Goal: Task Accomplishment & Management: Use online tool/utility

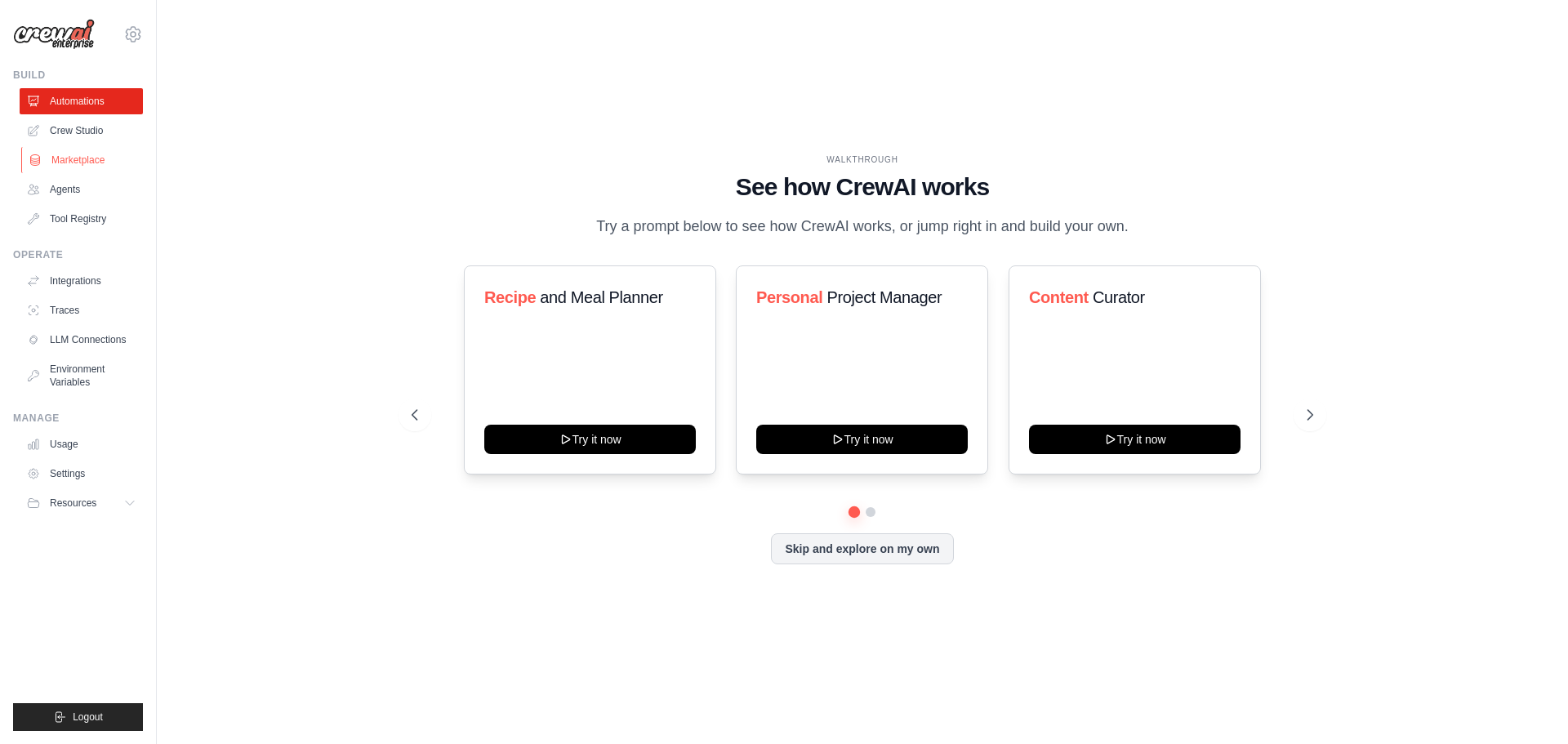
click at [87, 160] on link "Marketplace" at bounding box center [83, 159] width 123 height 26
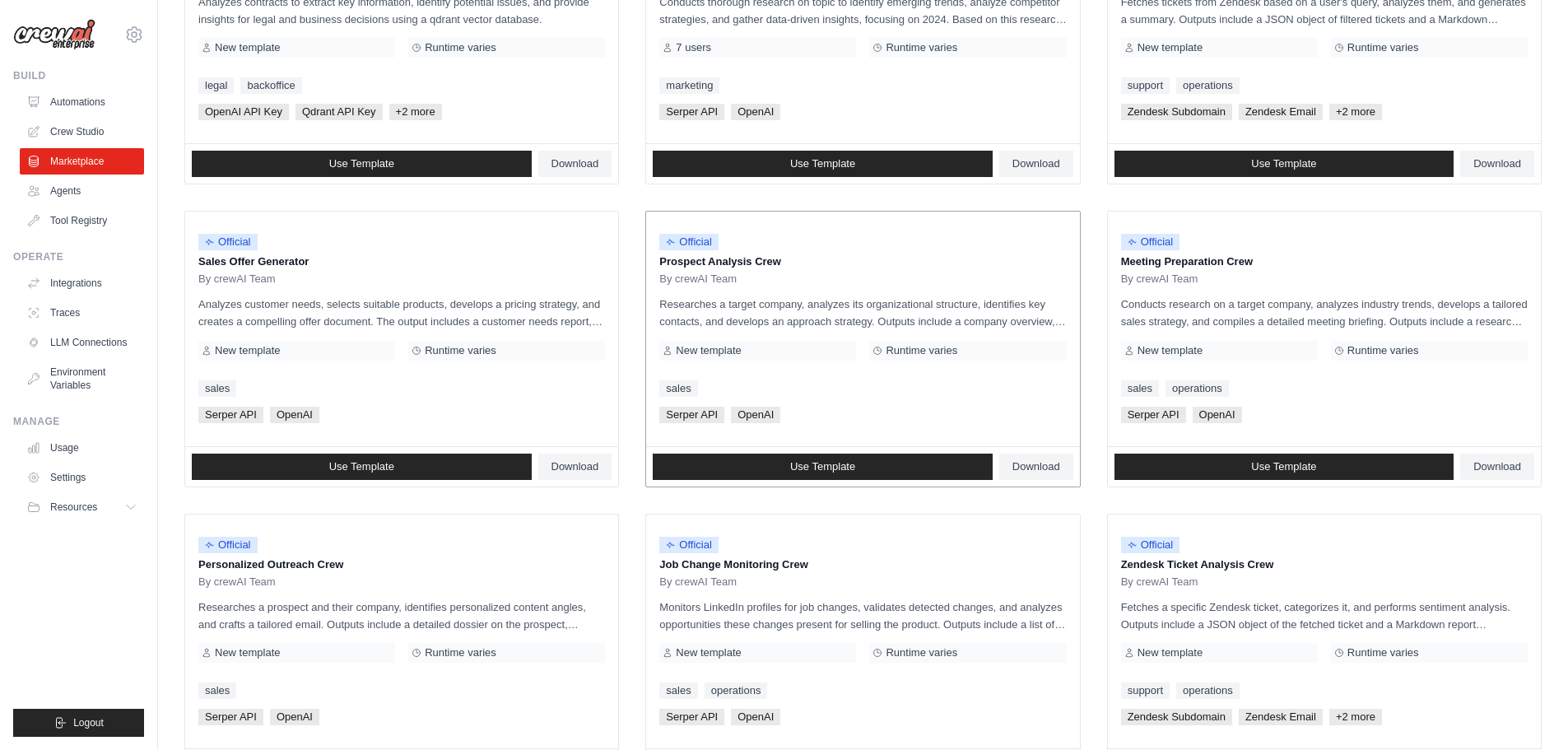
scroll to position [330, 0]
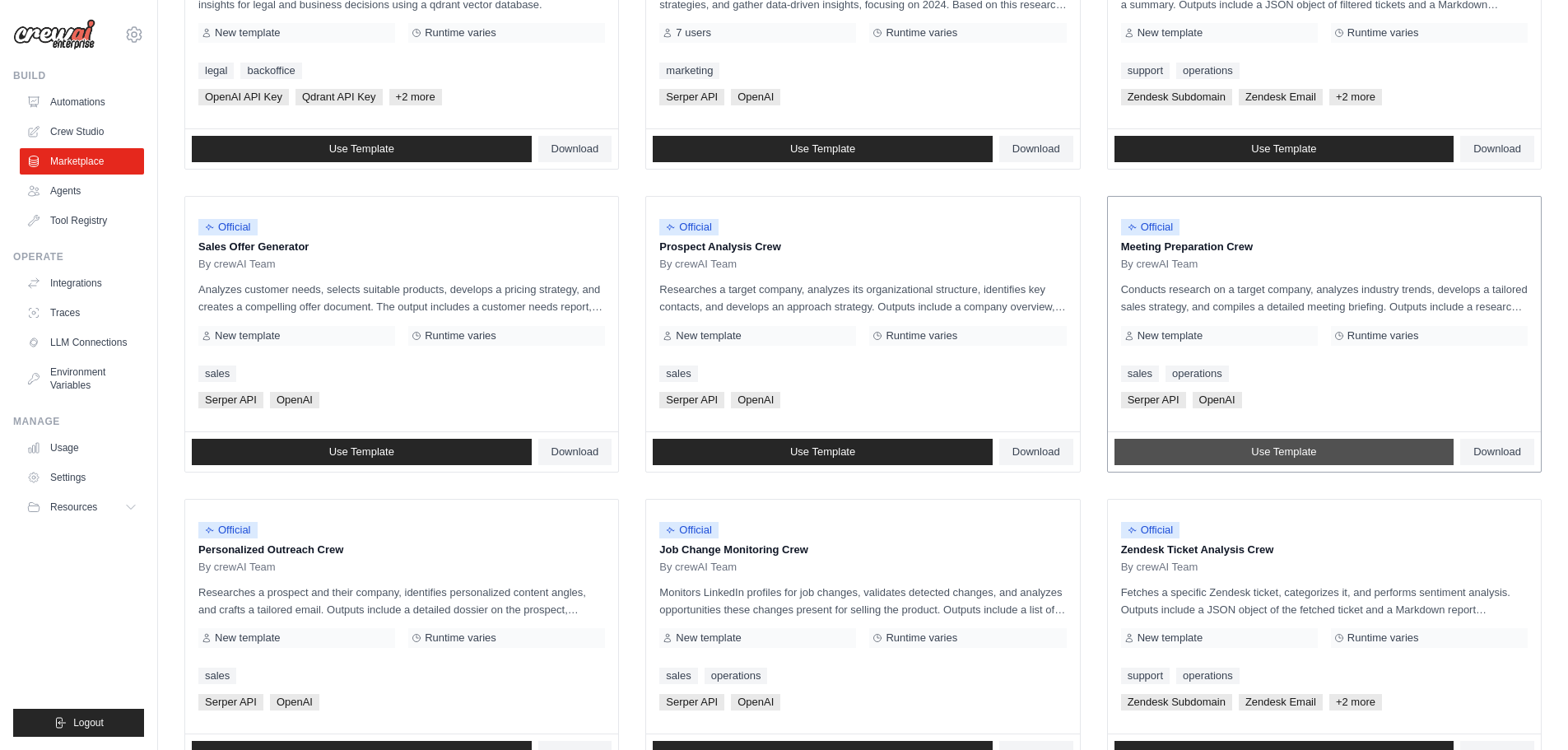
click at [1414, 453] on link "Use Template" at bounding box center [1284, 451] width 339 height 26
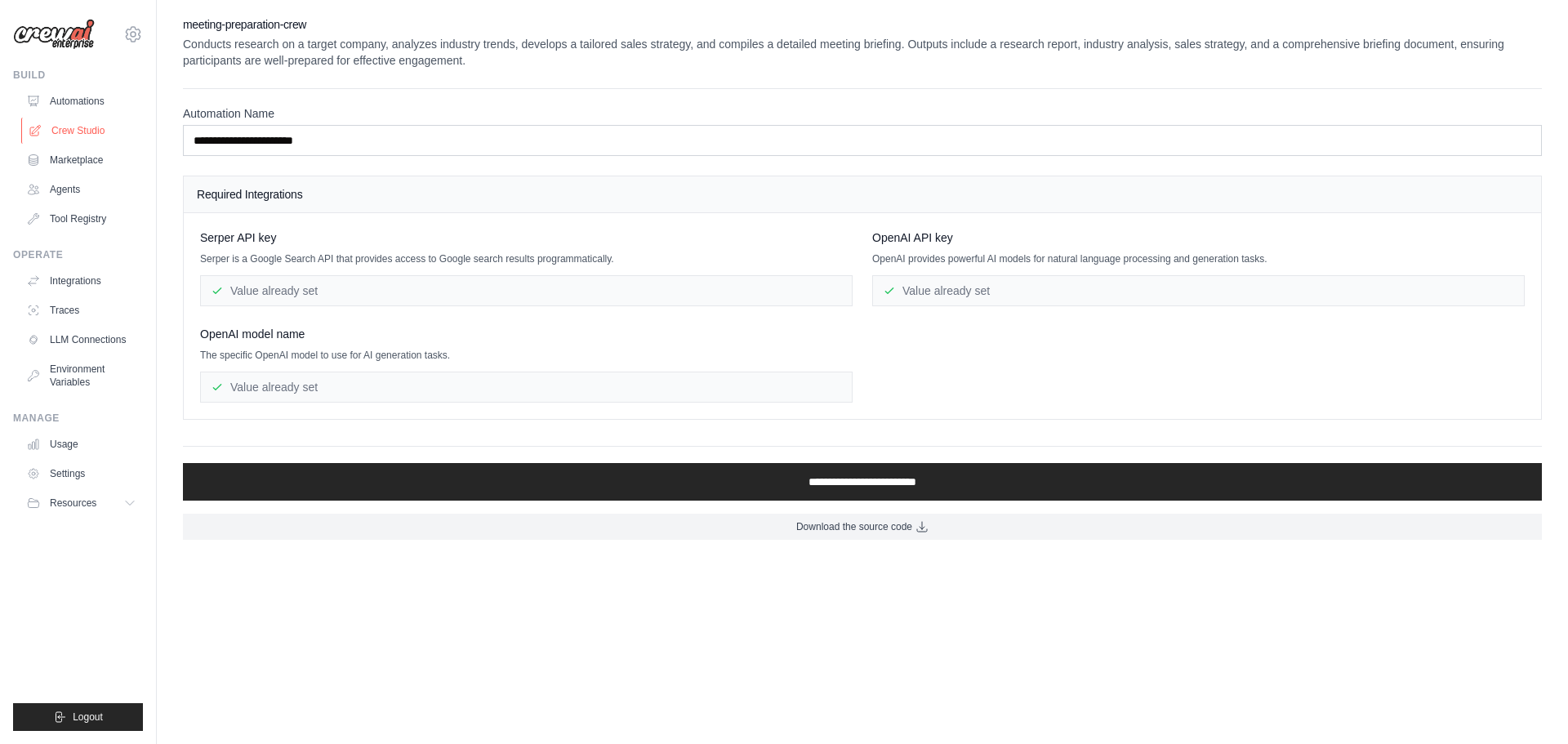
click at [76, 131] on link "Crew Studio" at bounding box center [83, 130] width 123 height 26
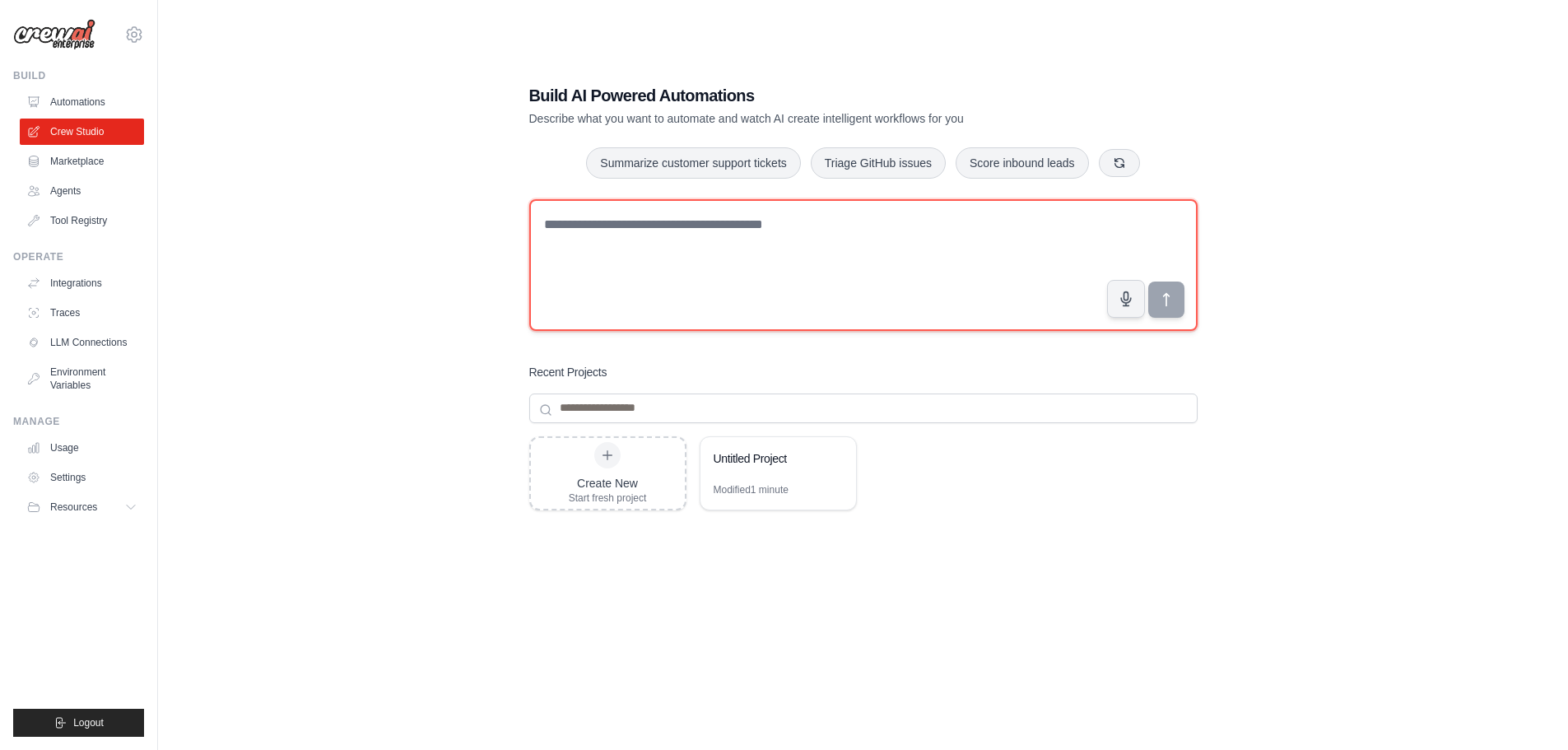
click at [682, 243] on textarea at bounding box center [863, 265] width 668 height 132
click at [701, 234] on textarea at bounding box center [863, 265] width 668 height 132
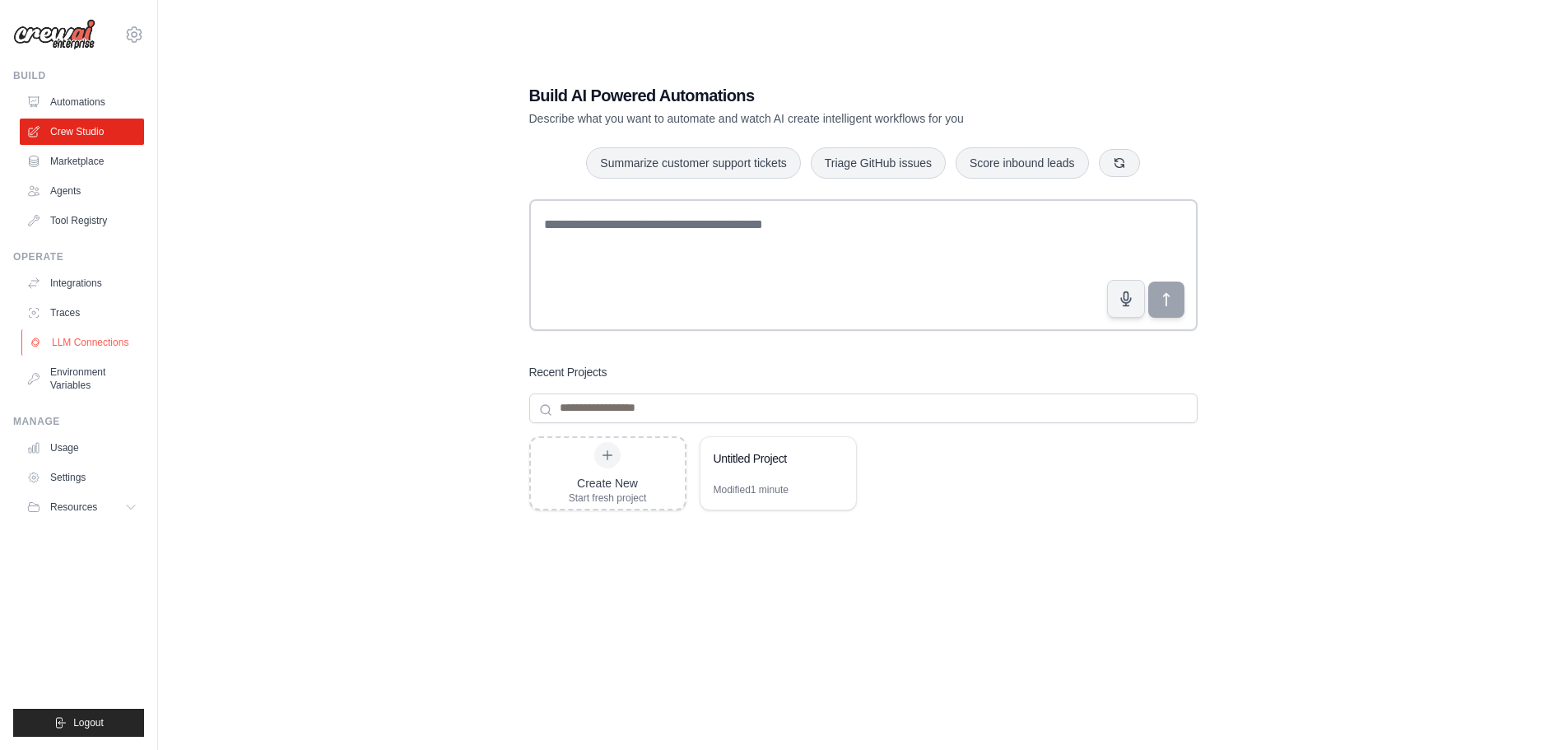
click at [108, 342] on link "LLM Connections" at bounding box center [84, 342] width 124 height 26
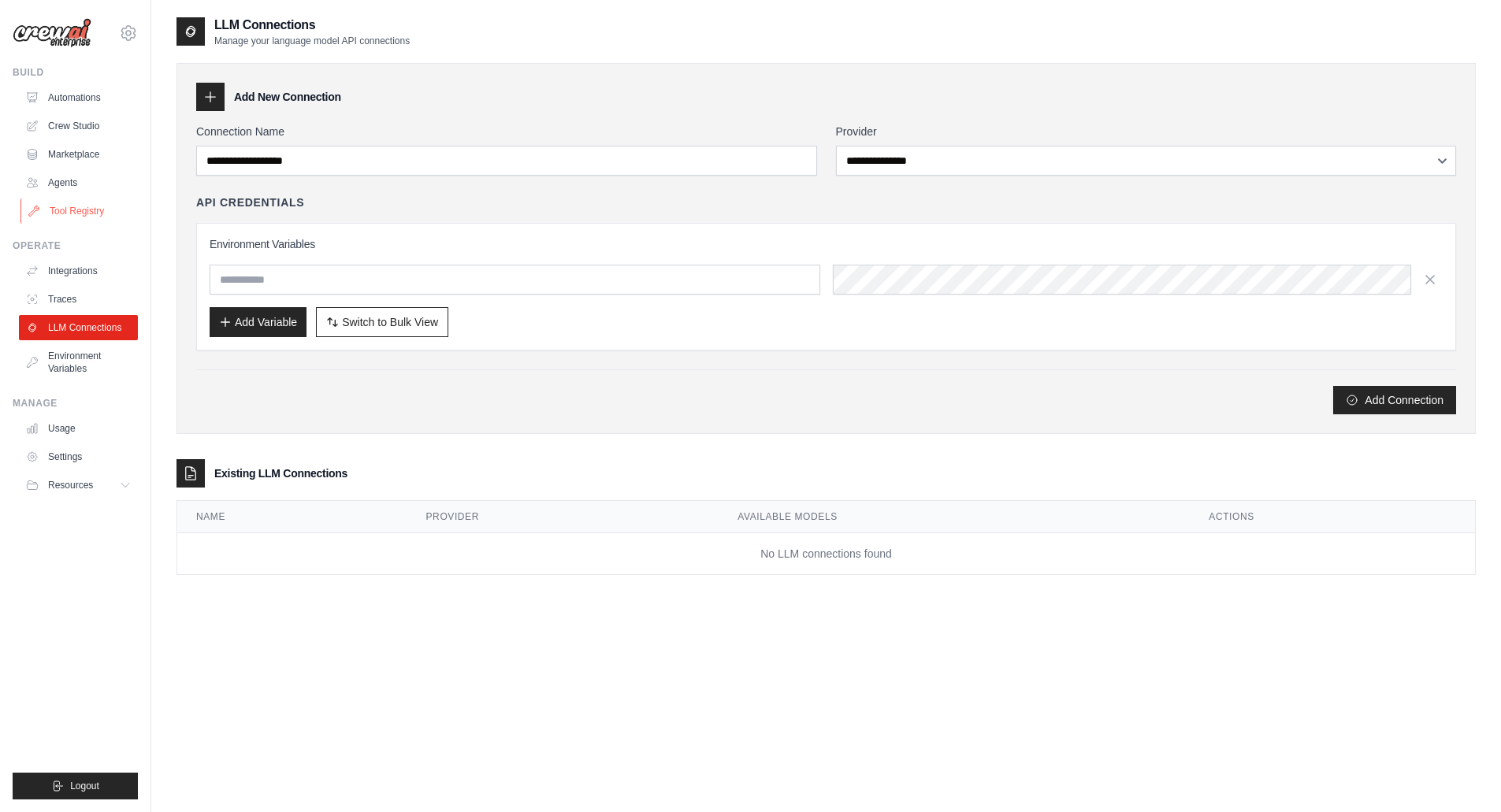
click at [80, 209] on link "Tool Registry" at bounding box center [80, 211] width 119 height 25
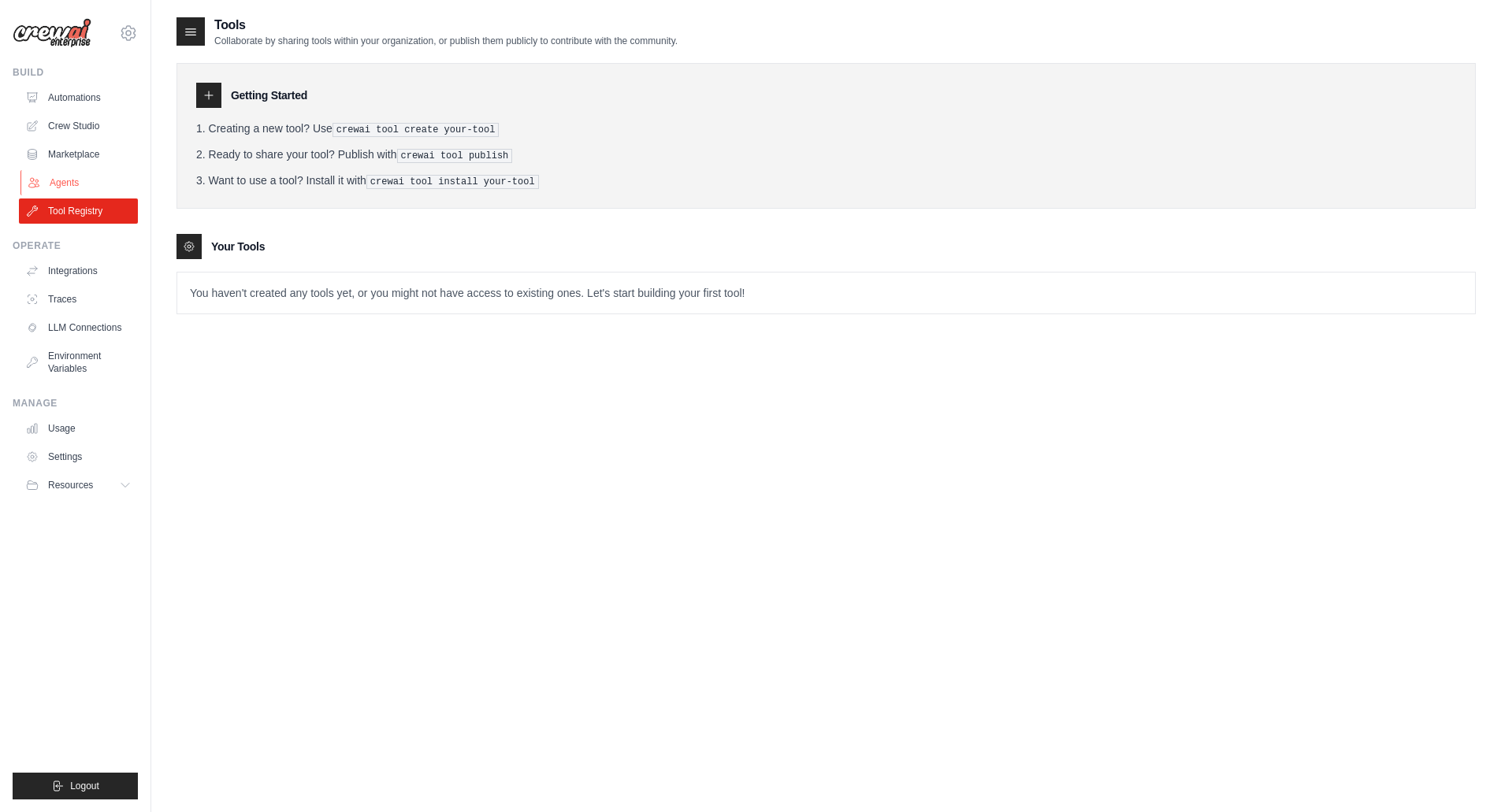
click at [60, 172] on link "Agents" at bounding box center [80, 182] width 119 height 25
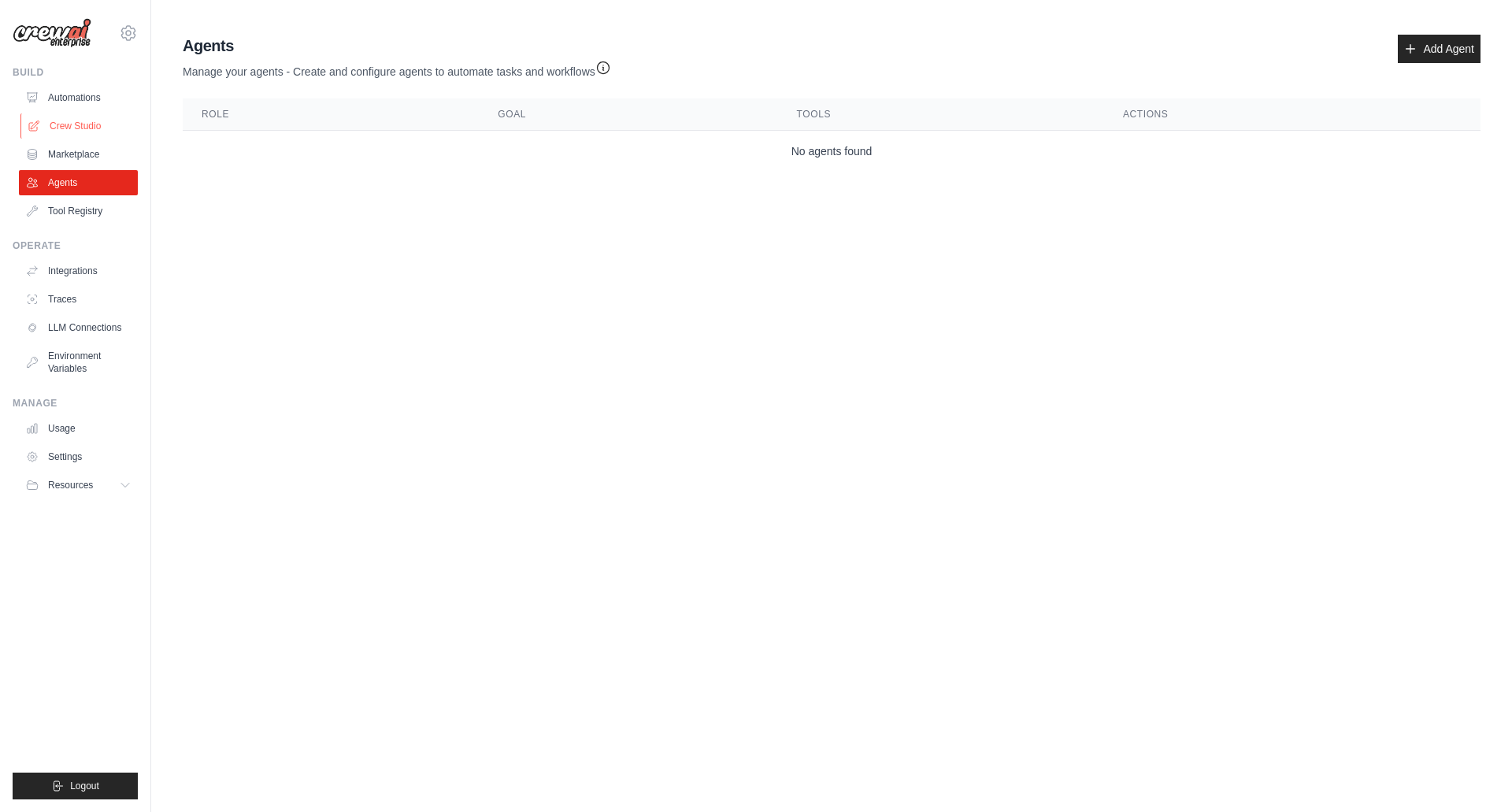
click at [83, 130] on link "Crew Studio" at bounding box center [80, 125] width 119 height 25
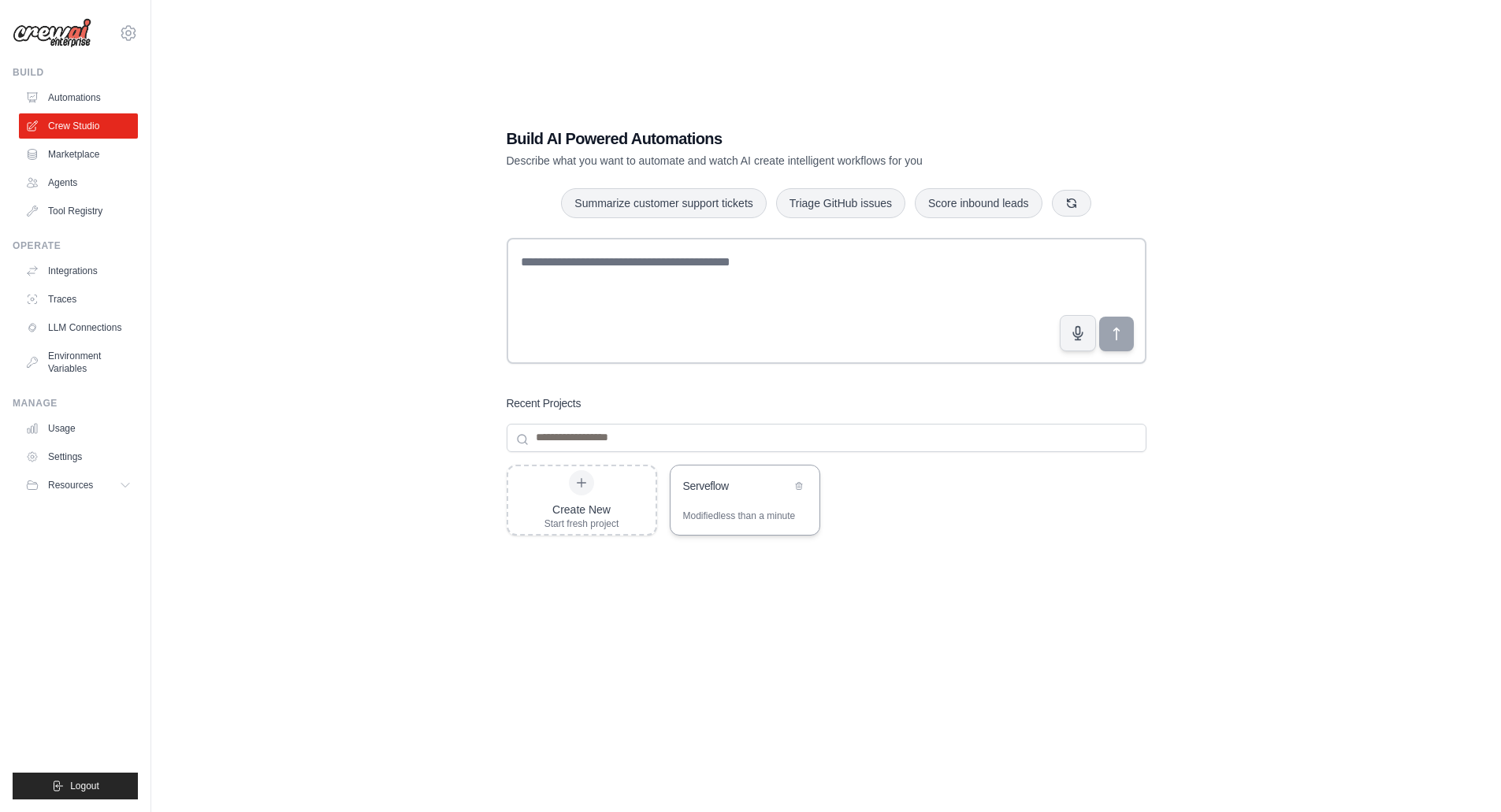
click at [737, 516] on div "Modified less than a minute" at bounding box center [739, 516] width 113 height 13
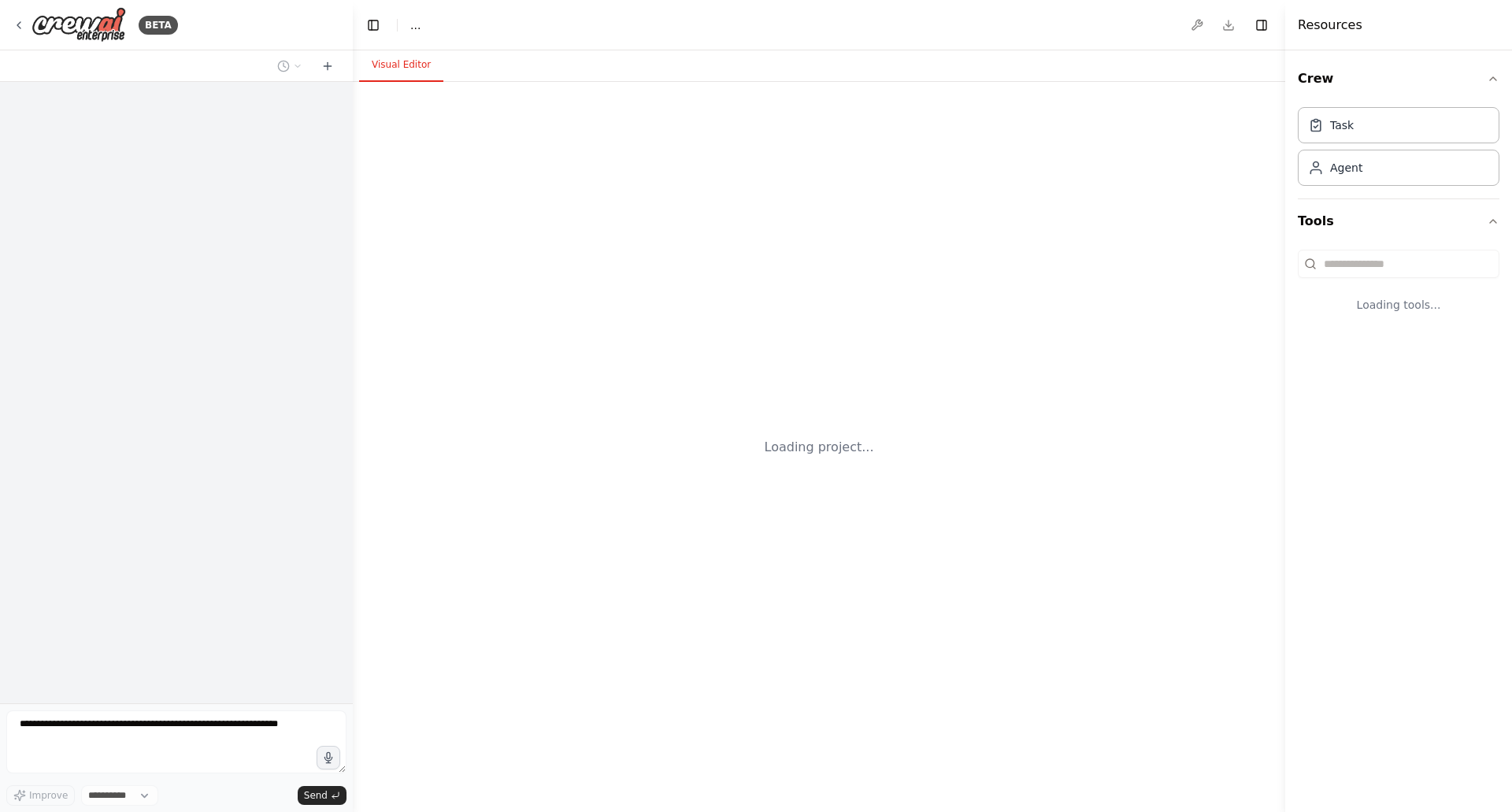
select select "****"
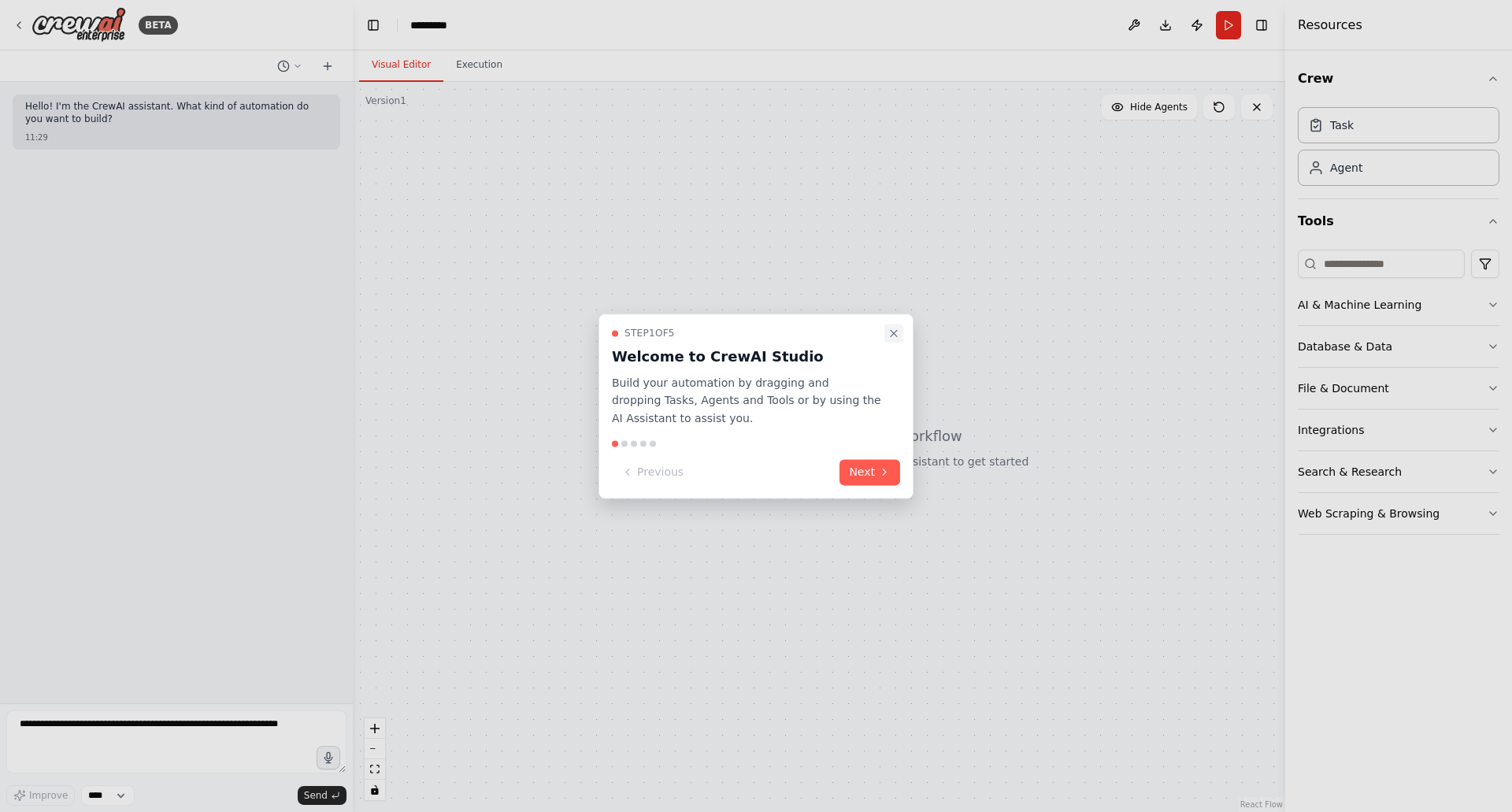
click at [896, 332] on icon "Close walkthrough" at bounding box center [893, 333] width 13 height 13
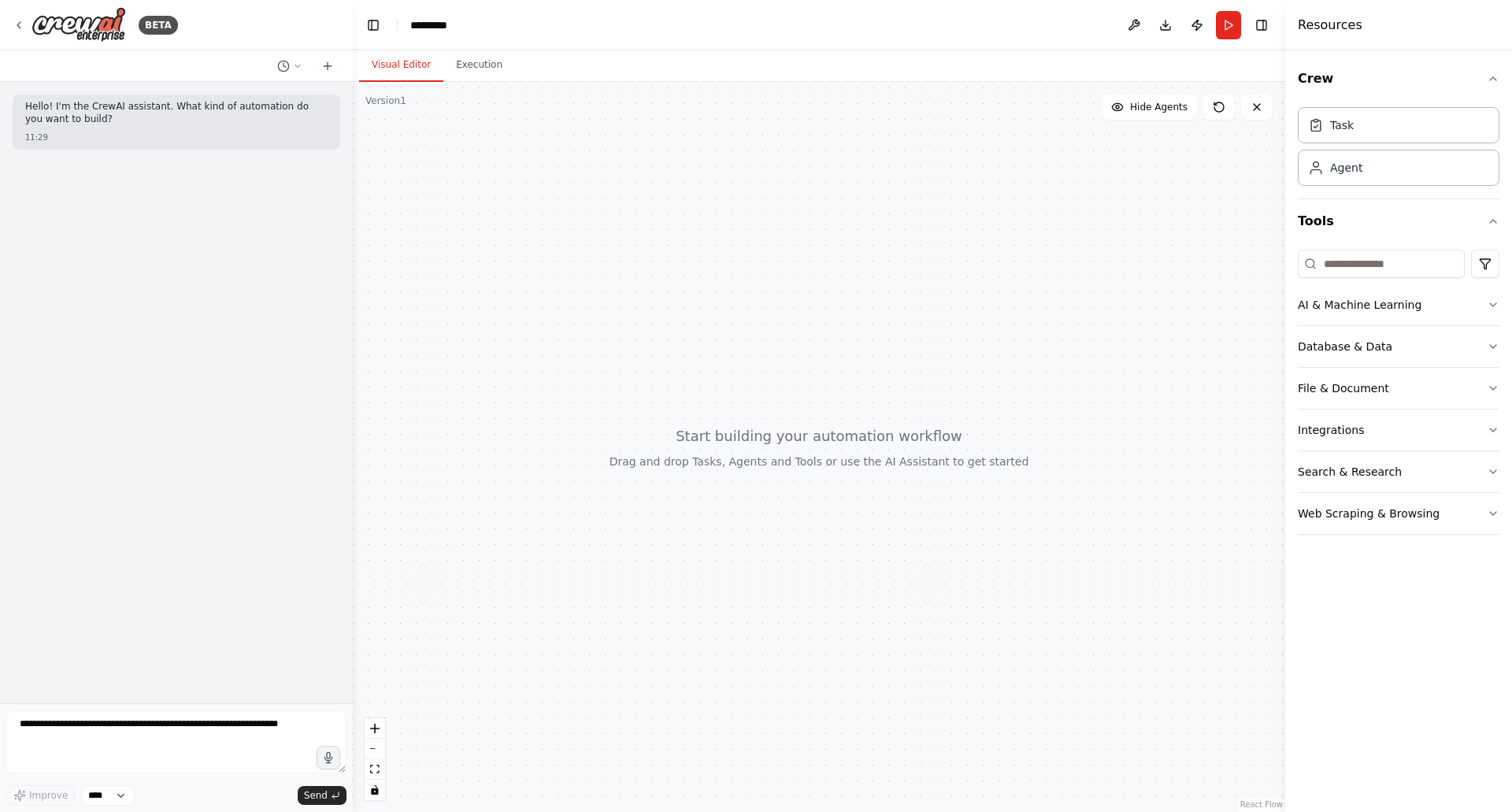
drag, startPoint x: 645, startPoint y: 314, endPoint x: 845, endPoint y: 339, distance: 201.6
click at [845, 339] on div at bounding box center [819, 447] width 932 height 730
drag, startPoint x: 711, startPoint y: 315, endPoint x: 546, endPoint y: 278, distance: 169.1
click at [502, 297] on div at bounding box center [819, 447] width 932 height 730
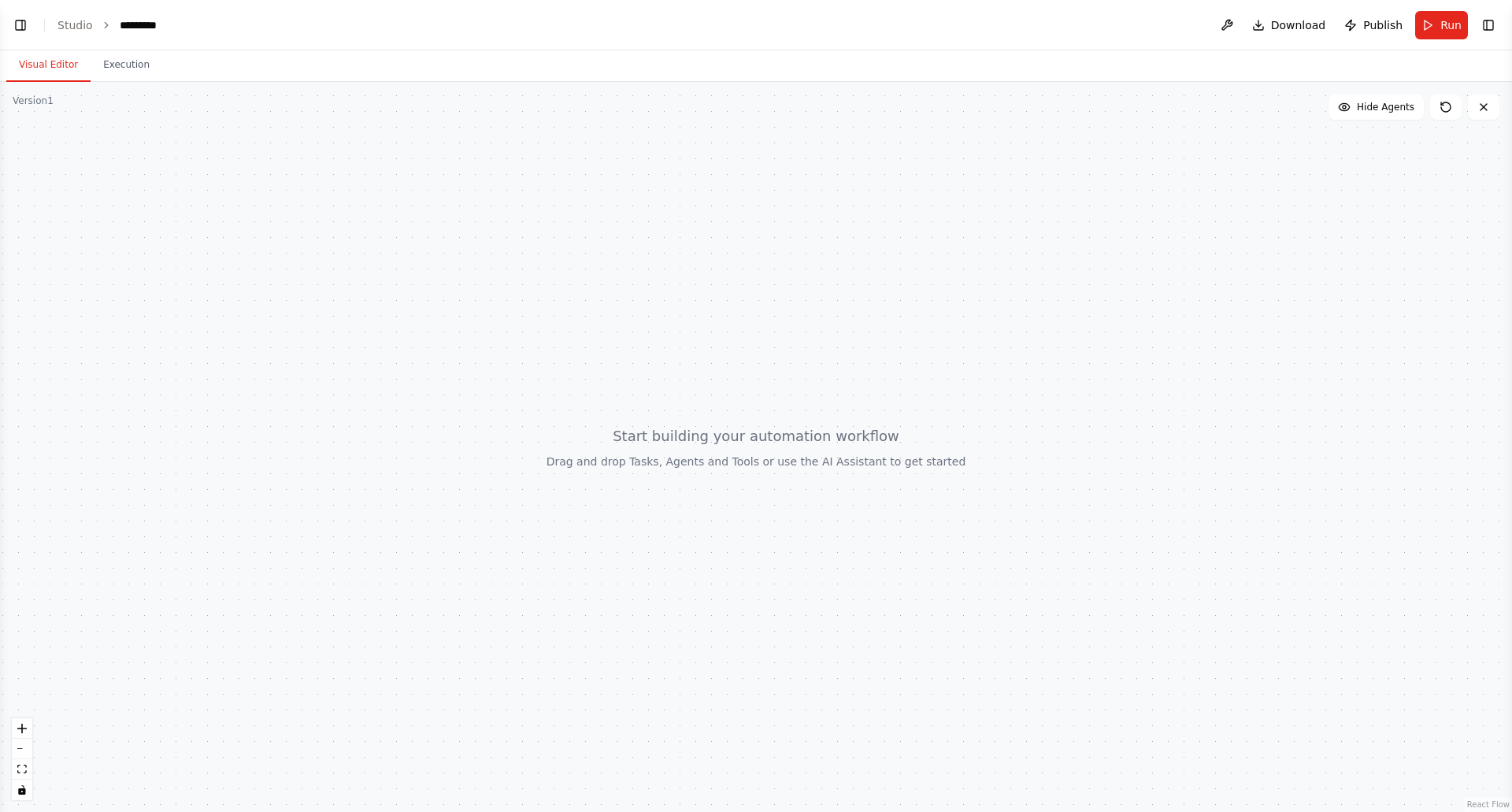
select select "****"
click at [777, 351] on div at bounding box center [756, 447] width 1512 height 730
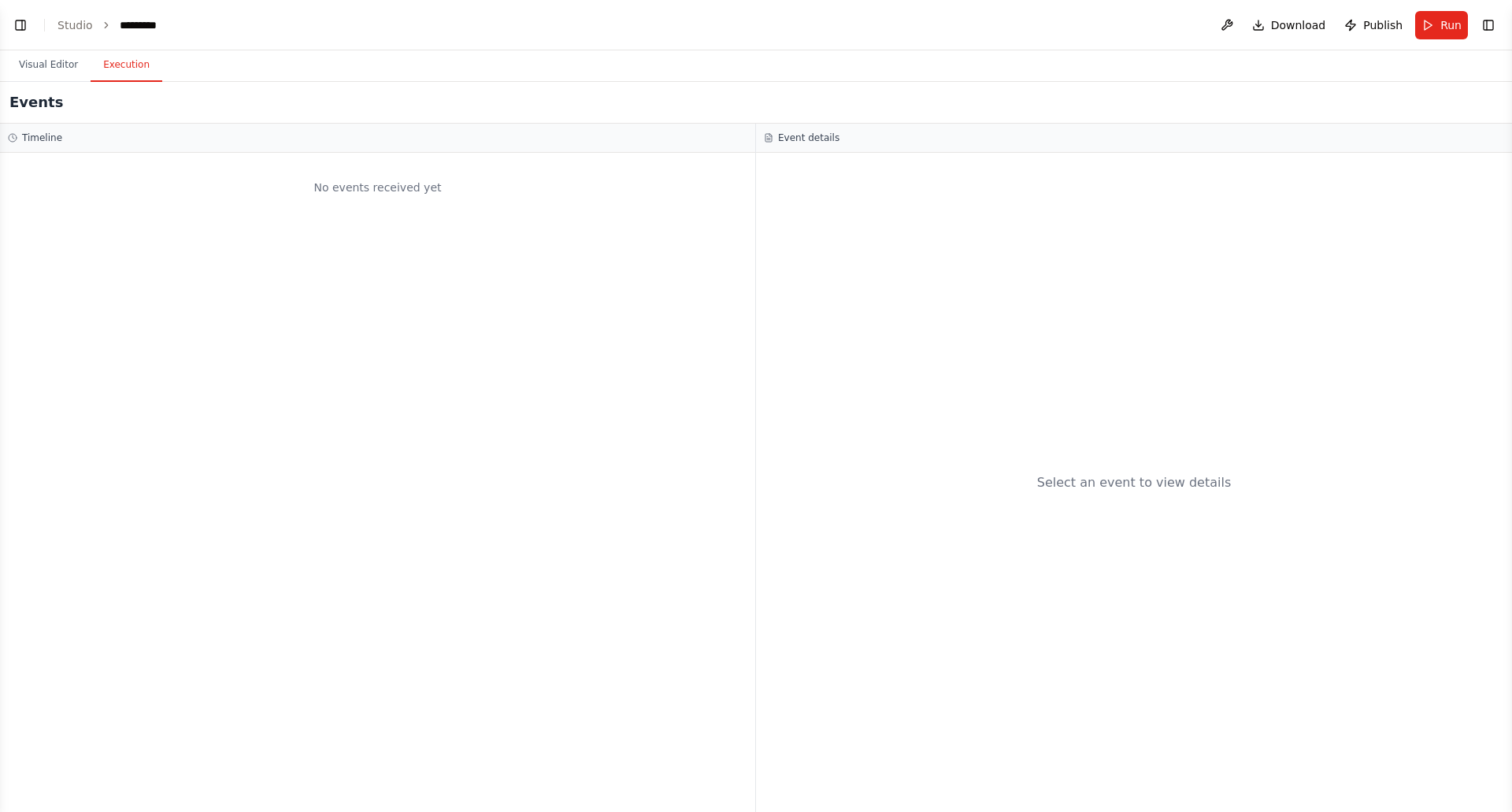
click at [131, 70] on button "Execution" at bounding box center [125, 65] width 71 height 33
click at [59, 54] on button "Visual Editor" at bounding box center [48, 65] width 84 height 33
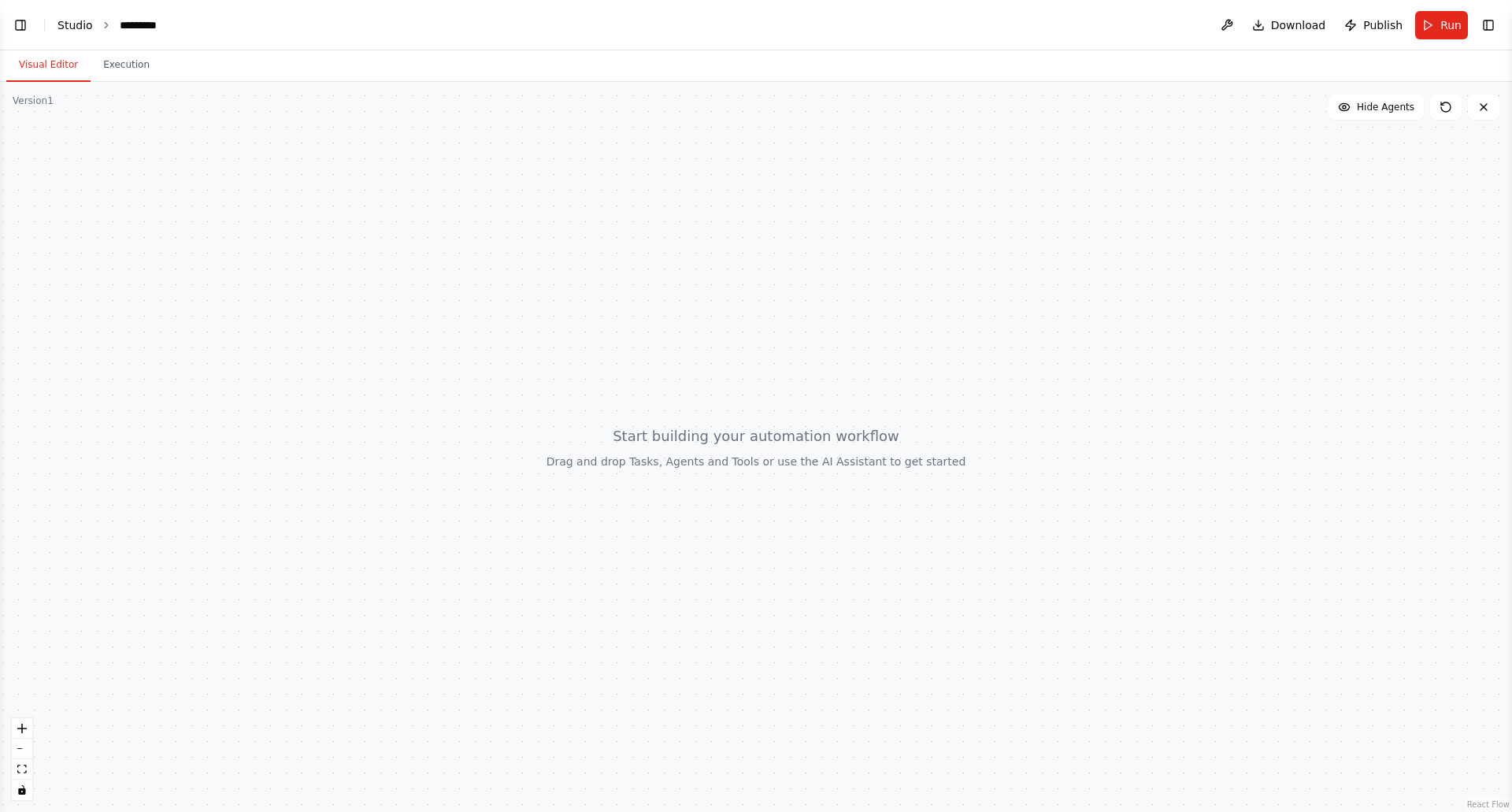
click at [63, 29] on link "Studio" at bounding box center [75, 25] width 35 height 13
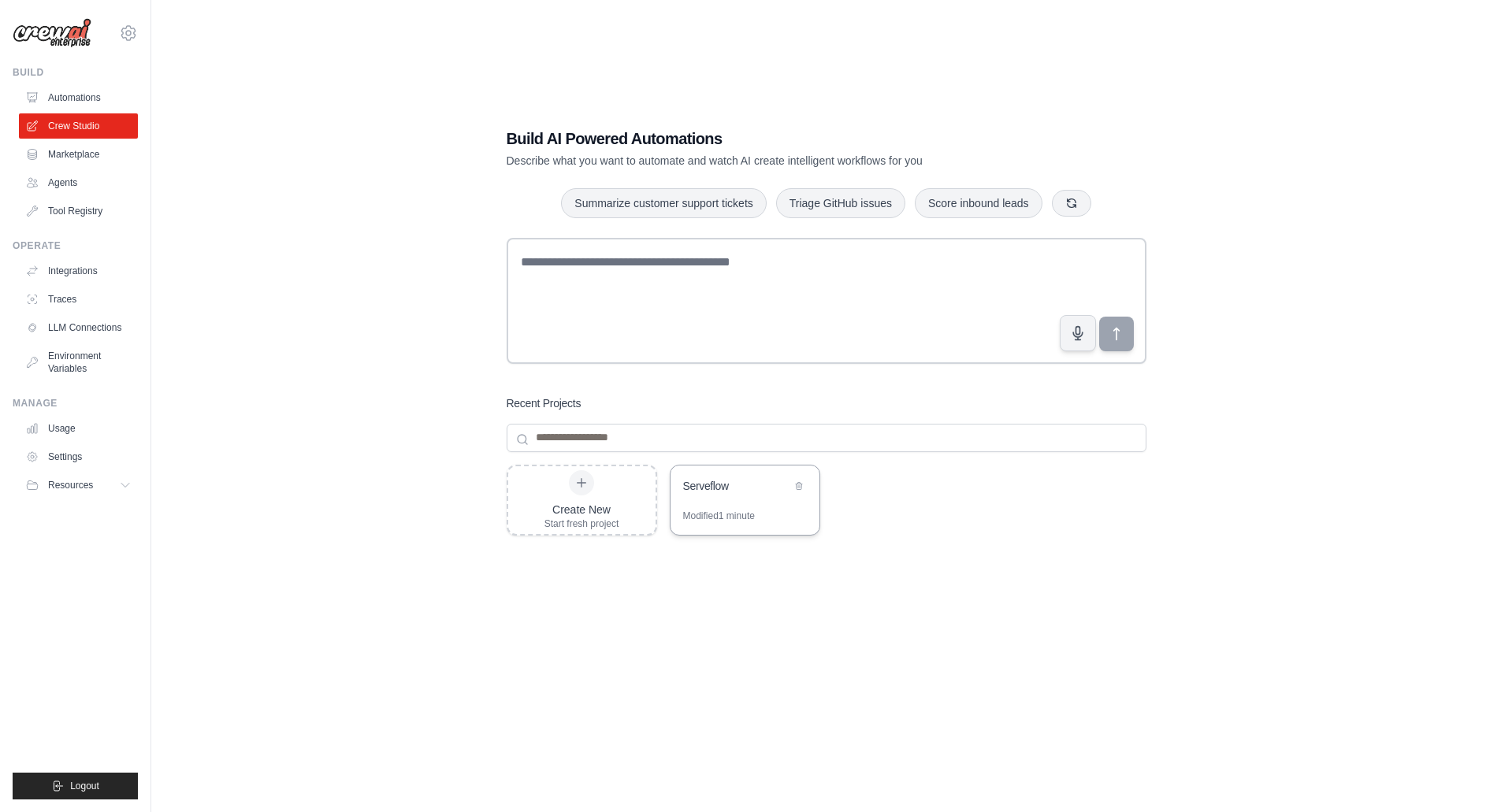
click at [746, 516] on div "Modified 1 minute" at bounding box center [719, 516] width 71 height 13
click at [77, 176] on link "Agents" at bounding box center [80, 182] width 119 height 25
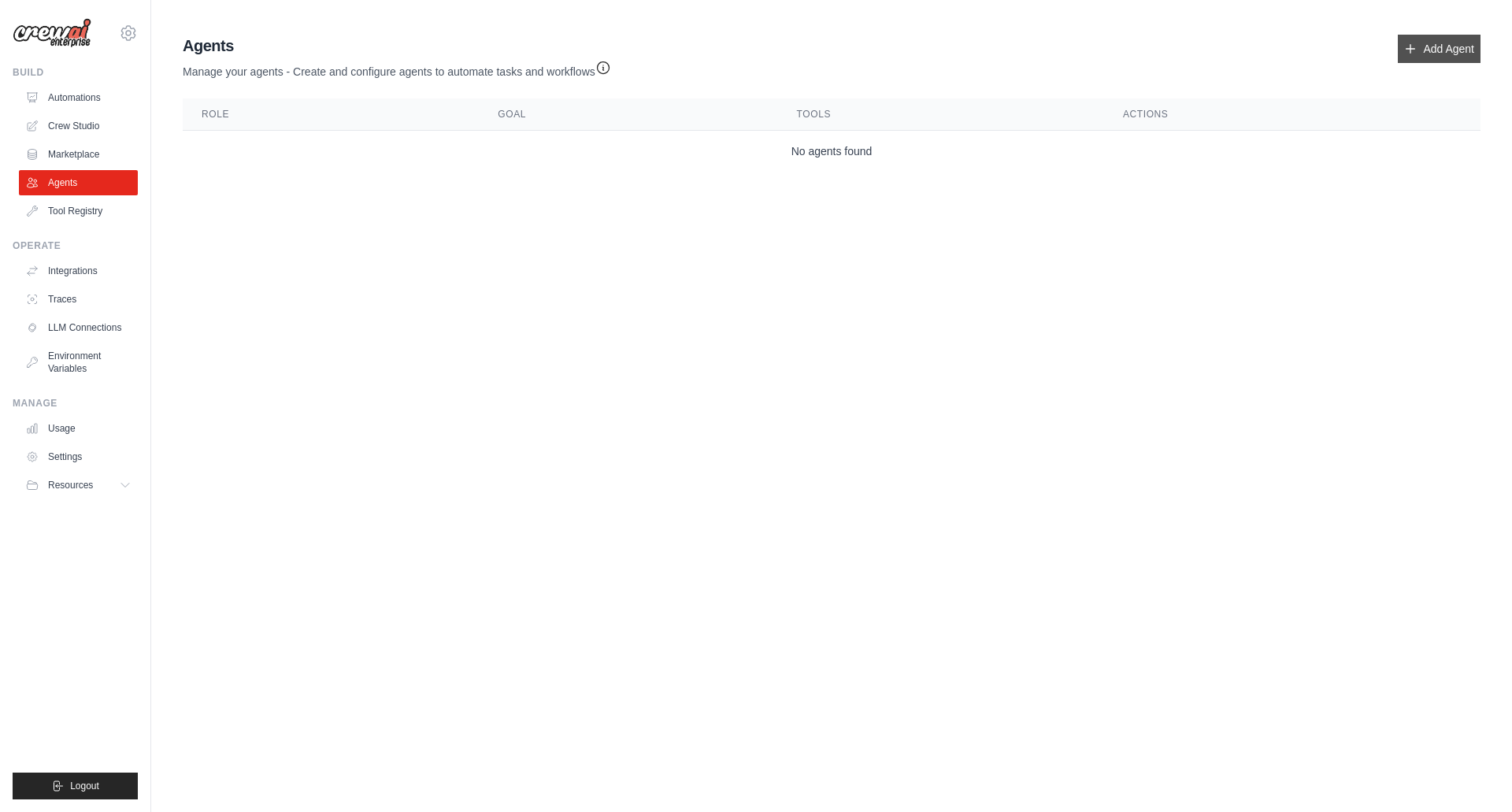
click at [1429, 55] on link "Add Agent" at bounding box center [1439, 48] width 82 height 28
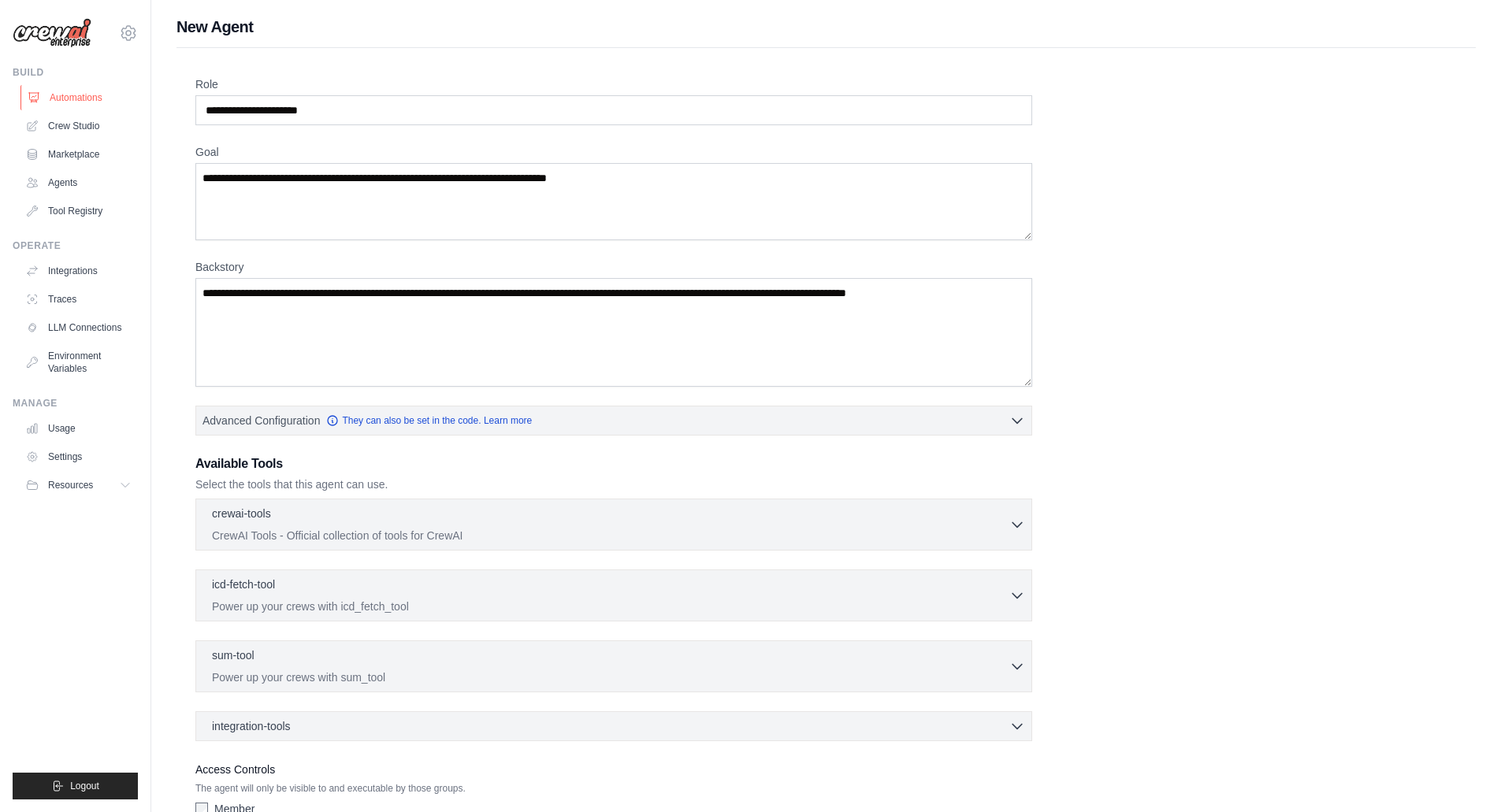
click at [61, 101] on link "Automations" at bounding box center [80, 97] width 119 height 25
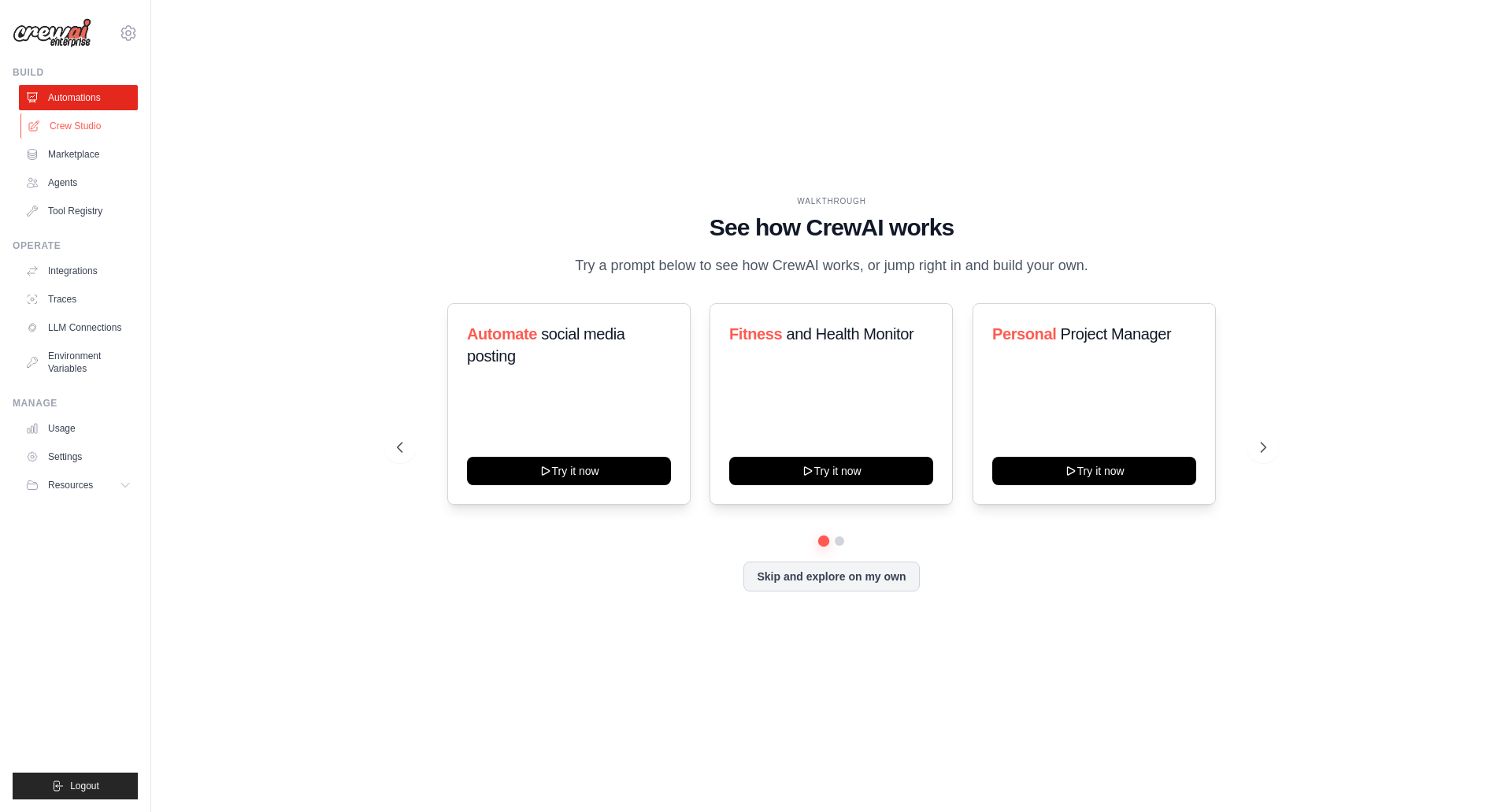
click at [48, 117] on link "Crew Studio" at bounding box center [80, 125] width 119 height 25
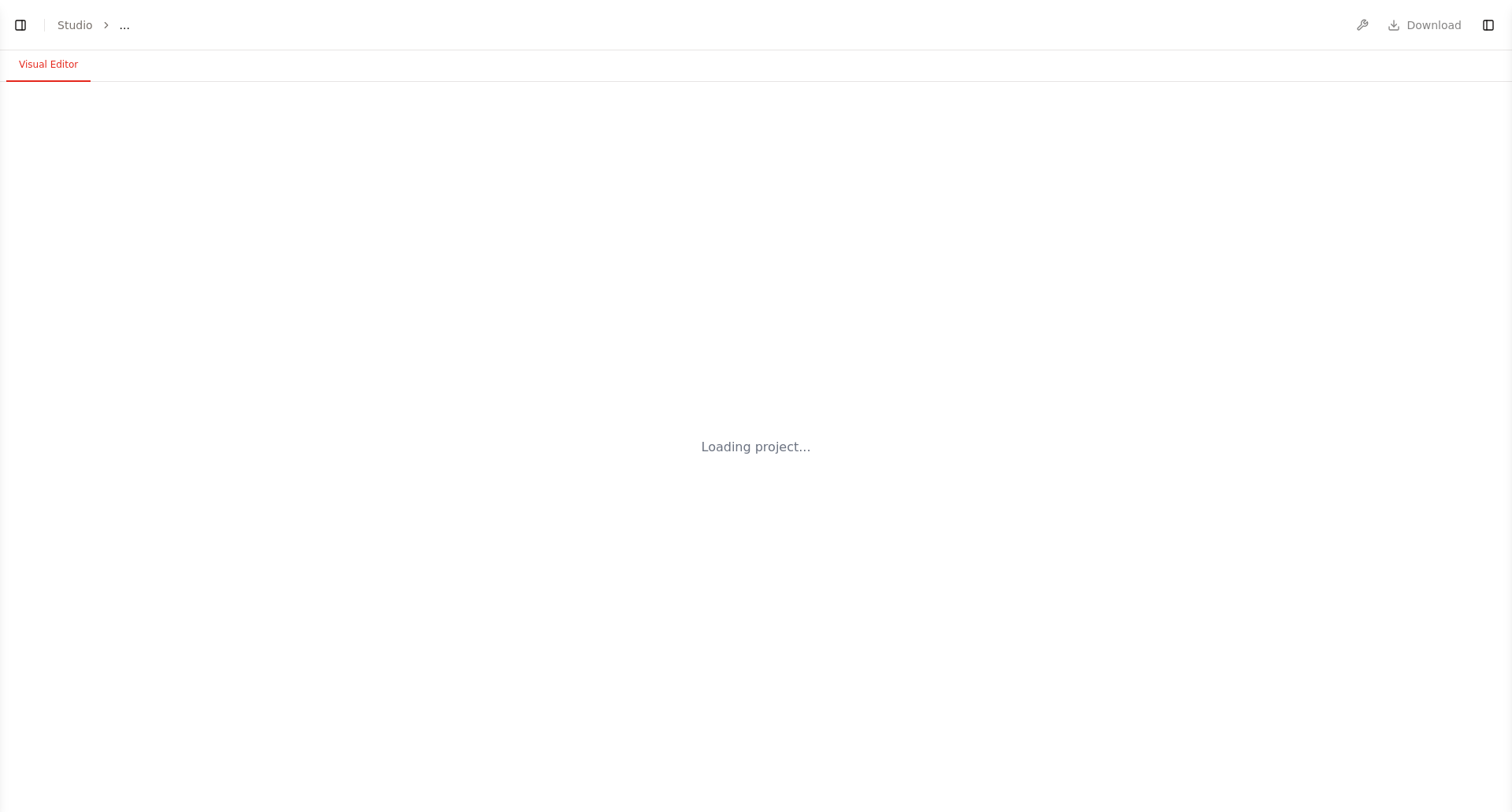
select select "****"
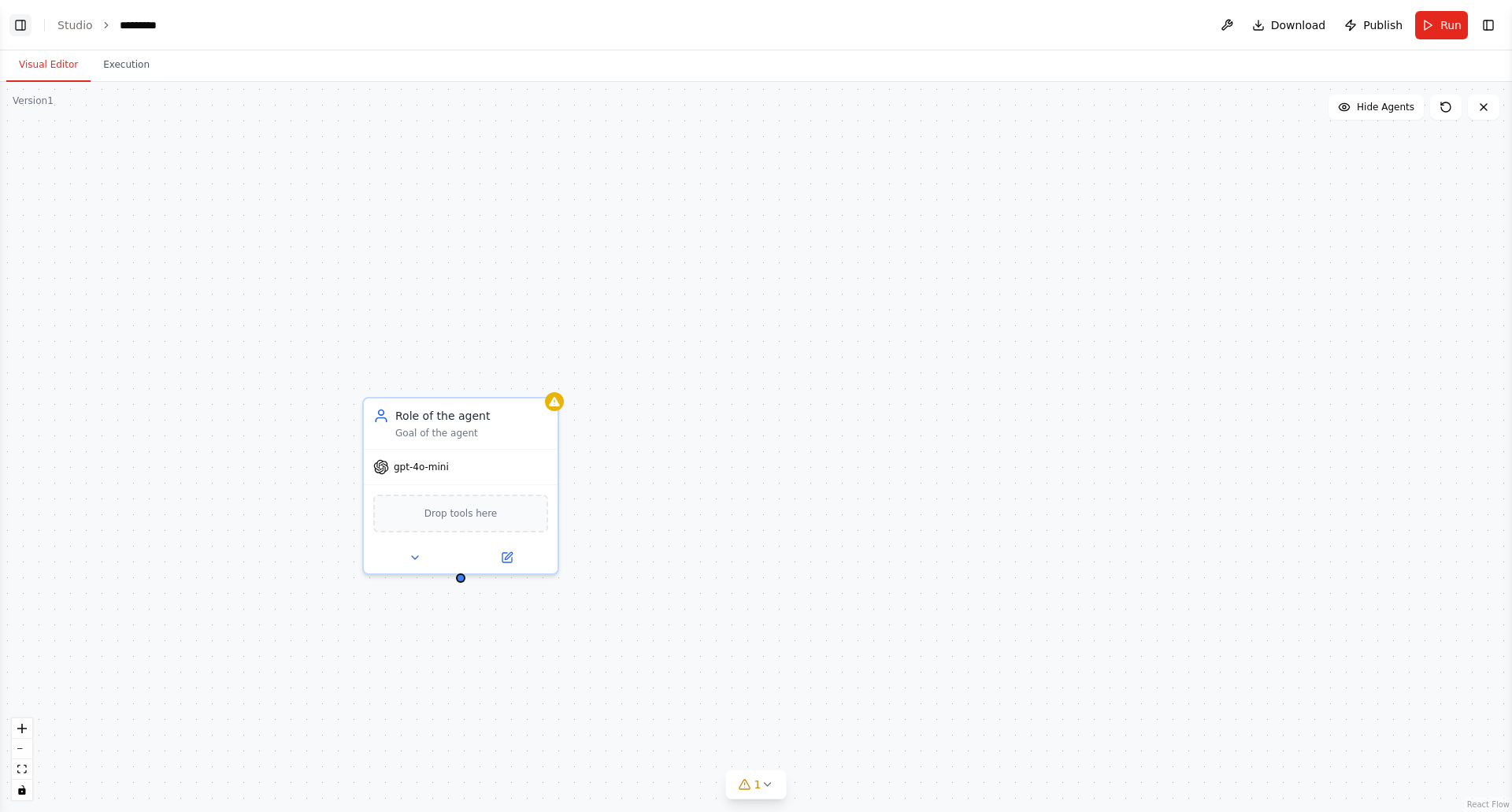
click at [23, 32] on button "Toggle Left Sidebar" at bounding box center [21, 25] width 22 height 22
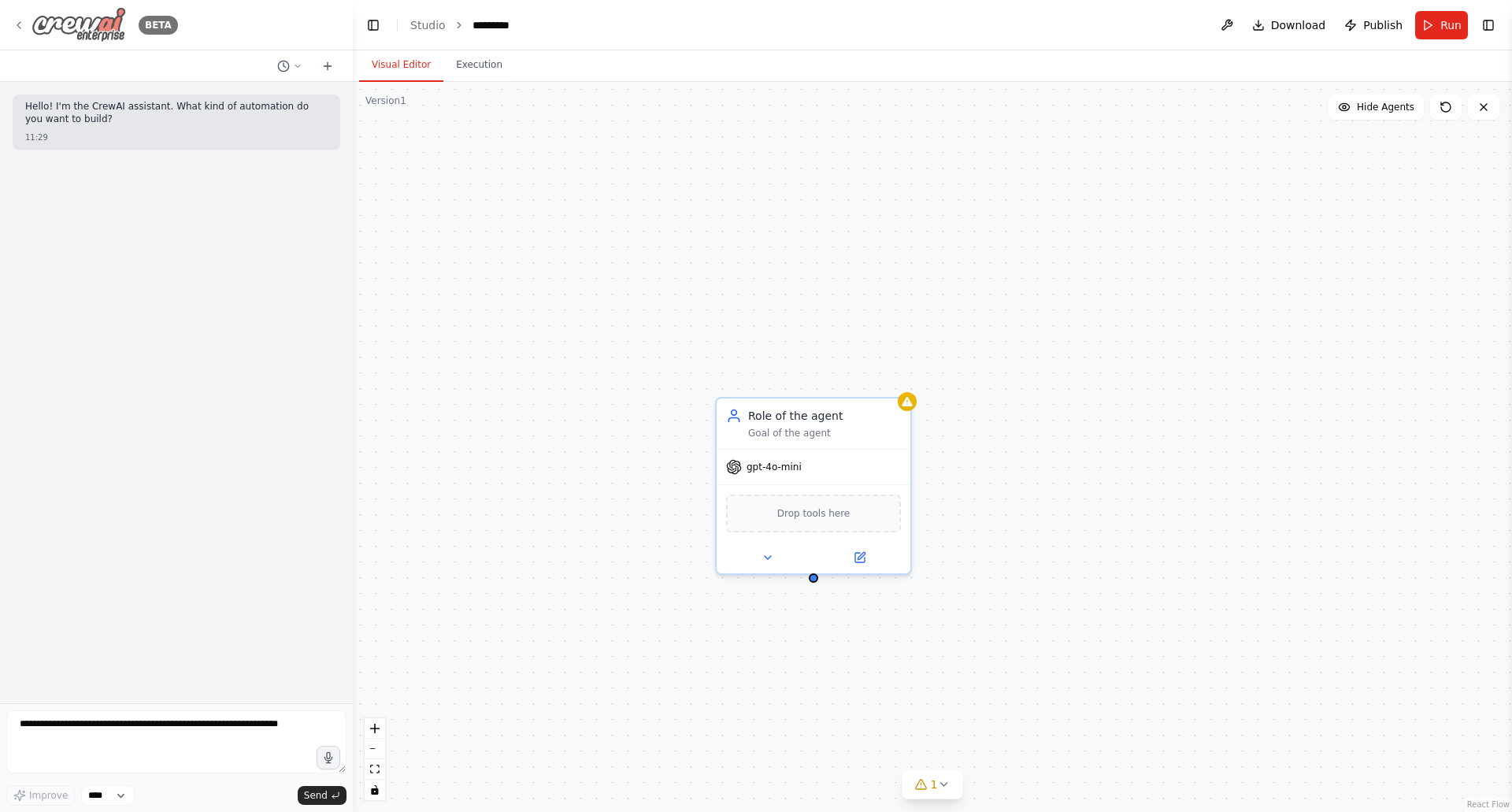
click at [19, 21] on icon at bounding box center [19, 25] width 13 height 13
